Goal: Transaction & Acquisition: Purchase product/service

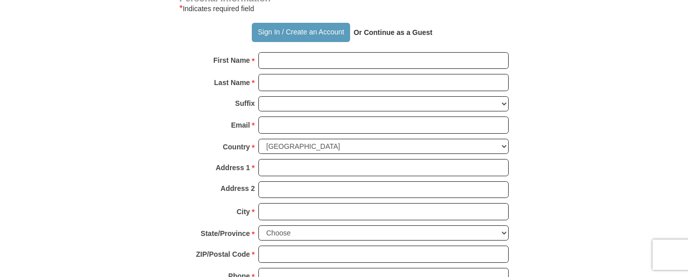
scroll to position [713, 0]
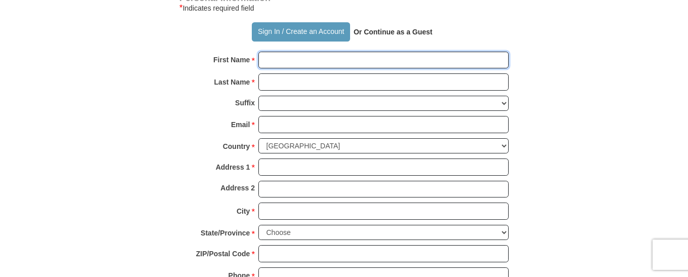
click at [410, 62] on input "First Name *" at bounding box center [383, 60] width 250 height 17
type input "[PERSON_NAME]"
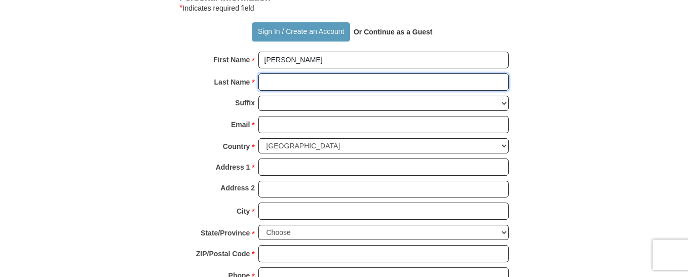
click at [322, 84] on input "Last Name *" at bounding box center [383, 81] width 250 height 17
type input "[PERSON_NAME]"
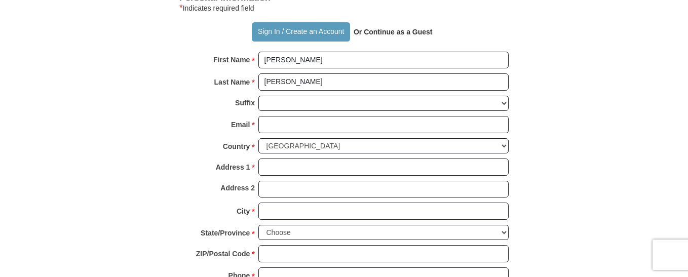
click at [303, 115] on div "Suffix [PERSON_NAME] I II III IV V VI" at bounding box center [343, 106] width 329 height 21
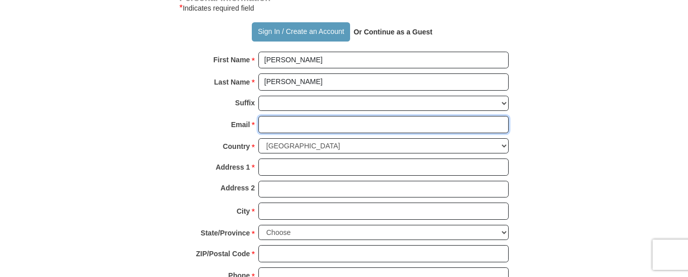
click at [303, 124] on input "Email *" at bounding box center [383, 124] width 250 height 17
type input "[EMAIL_ADDRESS][DOMAIN_NAME]"
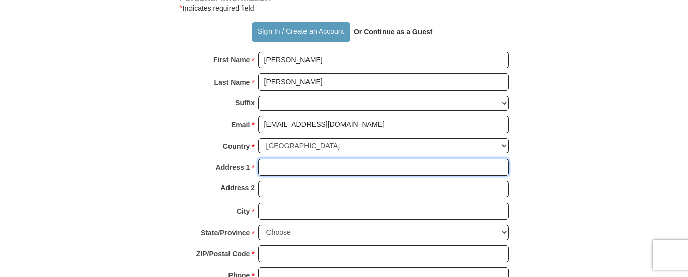
click at [302, 172] on input "Address 1 *" at bounding box center [383, 167] width 250 height 17
type input "[STREET_ADDRESS]"
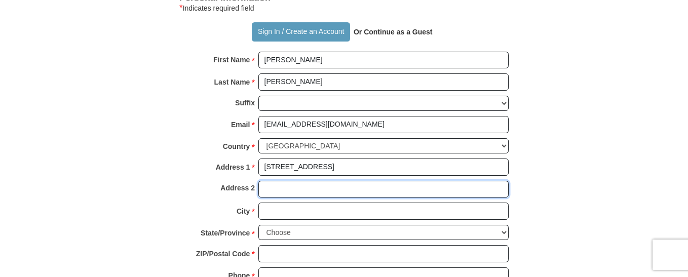
type input "APT 3F"
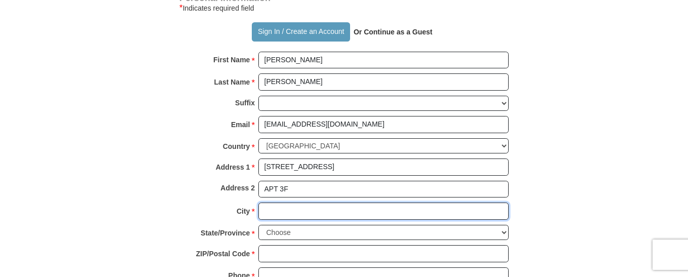
type input "[GEOGRAPHIC_DATA]"
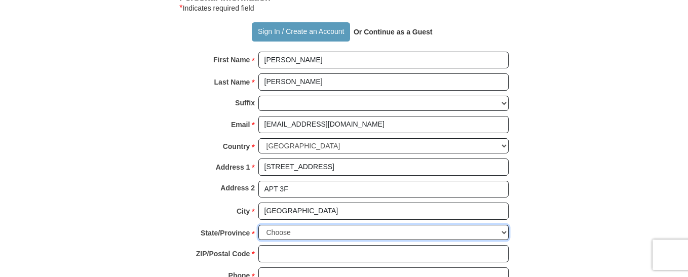
select select "NY"
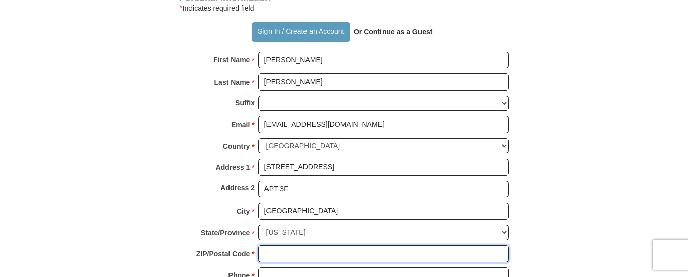
type input "11204"
type input "7188255658"
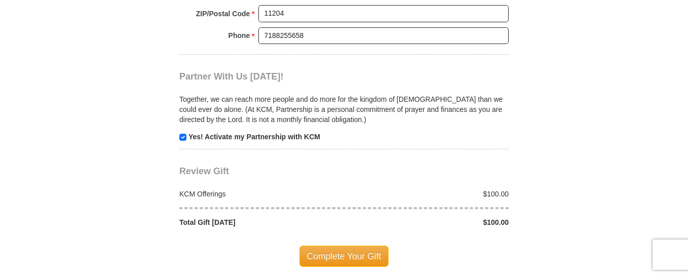
scroll to position [907, 0]
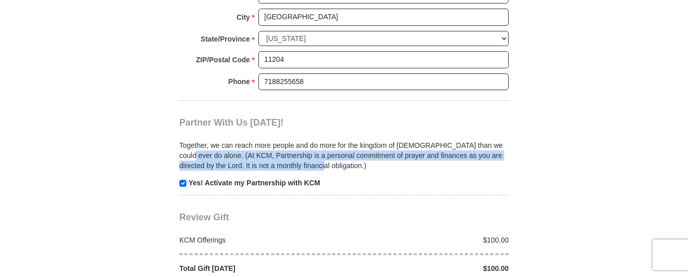
drag, startPoint x: 687, startPoint y: 139, endPoint x: 681, endPoint y: 172, distance: 32.9
click at [681, 172] on body "Sign In Already have an account? Sign in for faster giving. Don't have an accou…" at bounding box center [344, 63] width 688 height 1940
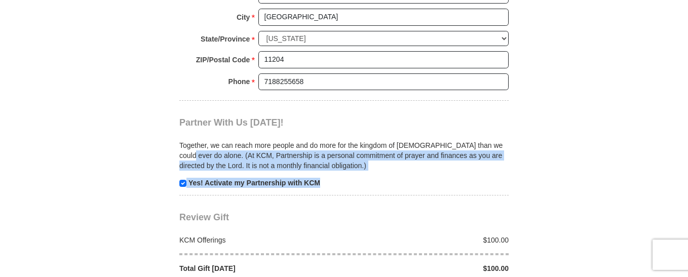
click at [647, 141] on body "Sign In Already have an account? Sign in for faster giving. Don't have an accou…" at bounding box center [344, 63] width 688 height 1940
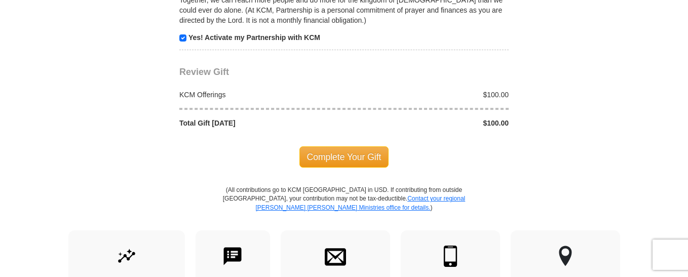
scroll to position [1049, 0]
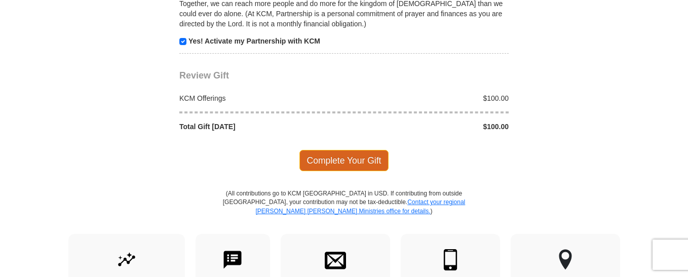
click at [368, 166] on span "Complete Your Gift" at bounding box center [344, 160] width 90 height 21
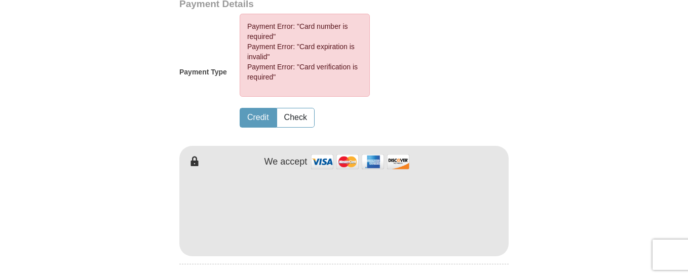
scroll to position [507, 0]
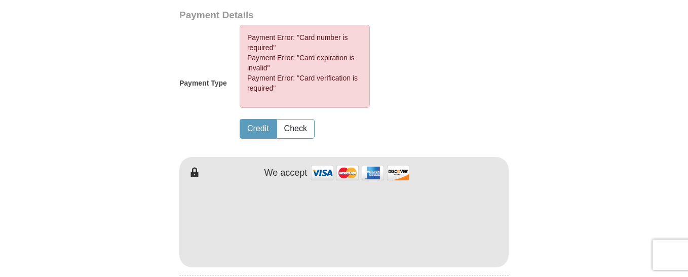
click at [368, 166] on img at bounding box center [359, 173] width 101 height 22
click at [299, 131] on button "Check" at bounding box center [295, 129] width 37 height 19
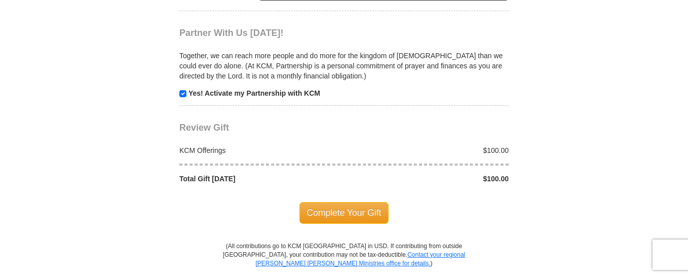
scroll to position [1225, 0]
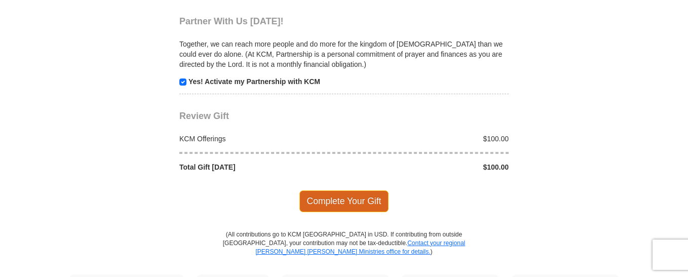
click at [346, 203] on span "Complete Your Gift" at bounding box center [344, 200] width 90 height 21
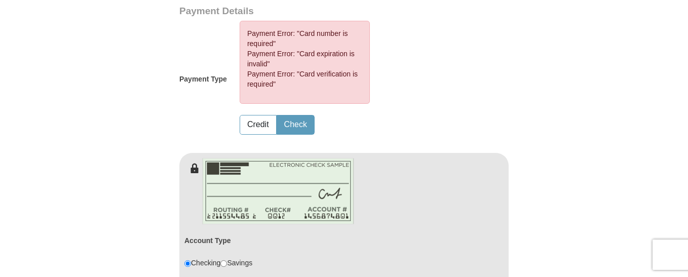
scroll to position [507, 0]
